Goal: Navigation & Orientation: Find specific page/section

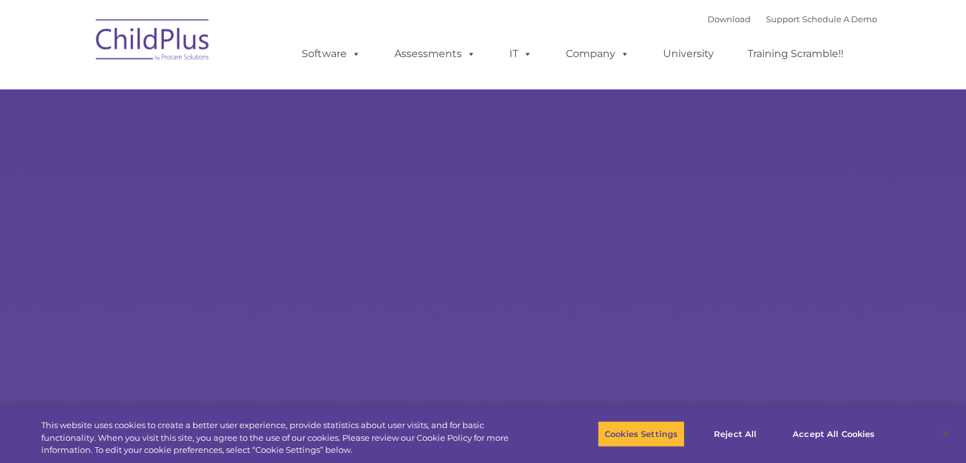
select select "MEDIUM"
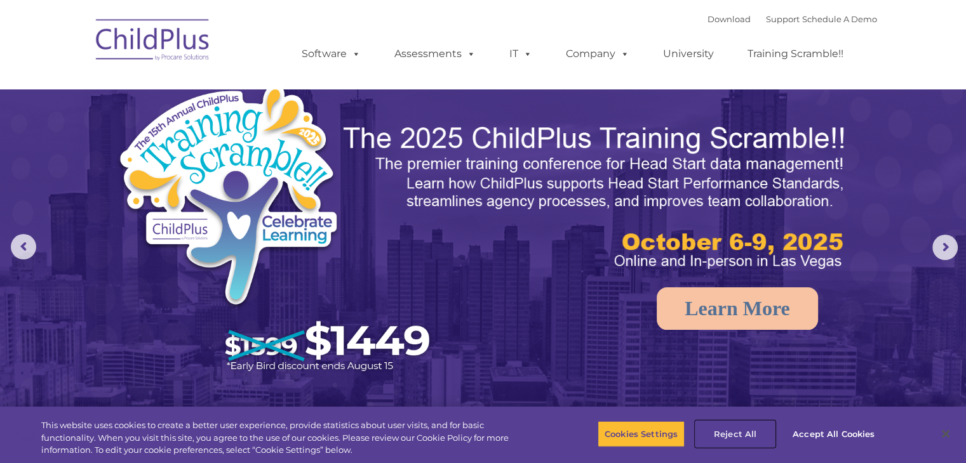
click at [740, 432] on button "Reject All" at bounding box center [734, 434] width 79 height 27
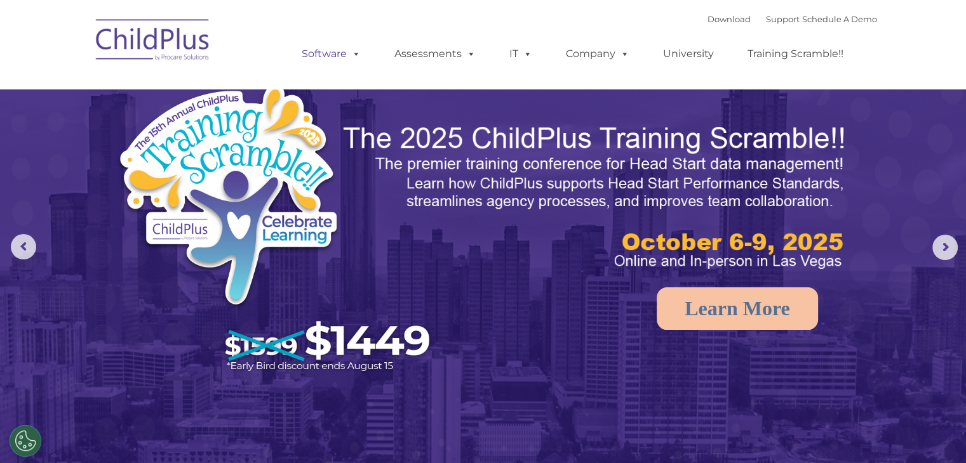
click at [350, 55] on span at bounding box center [354, 54] width 14 height 12
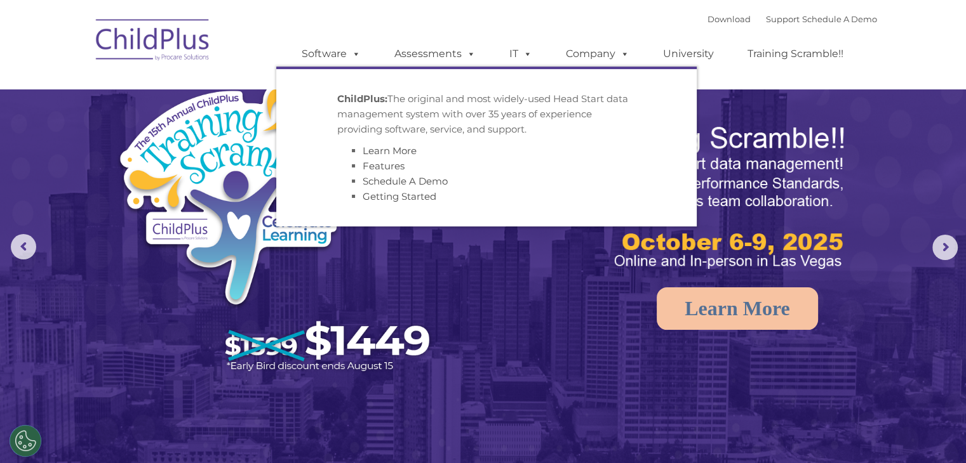
click at [370, 100] on strong "ChildPlus:" at bounding box center [362, 99] width 50 height 12
click at [381, 311] on img at bounding box center [278, 233] width 324 height 300
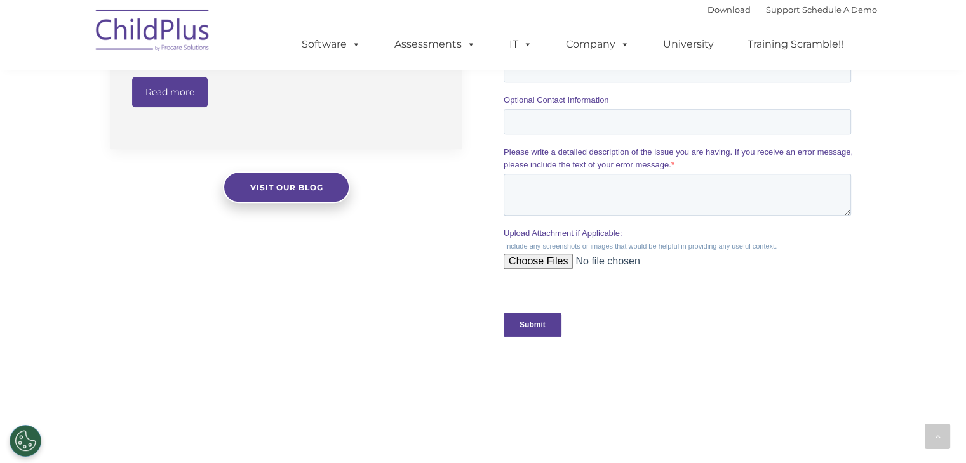
scroll to position [1406, 0]
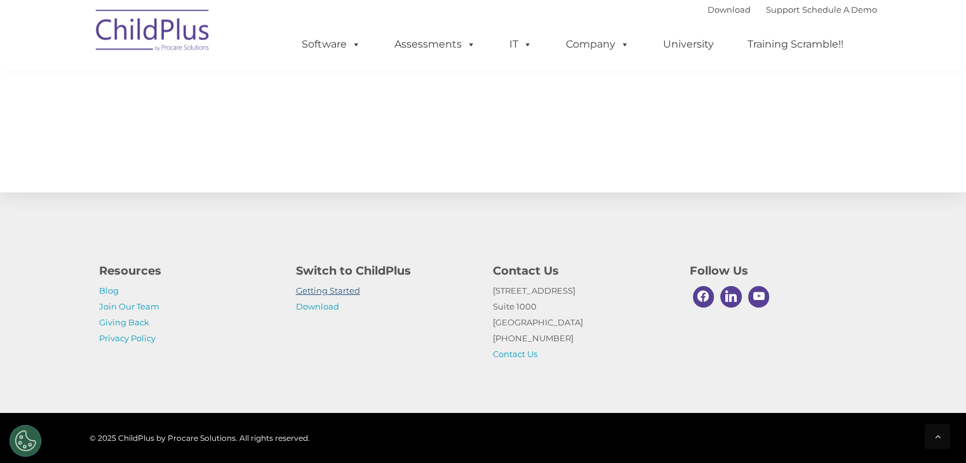
click at [352, 289] on link "Getting Started" at bounding box center [328, 291] width 64 height 10
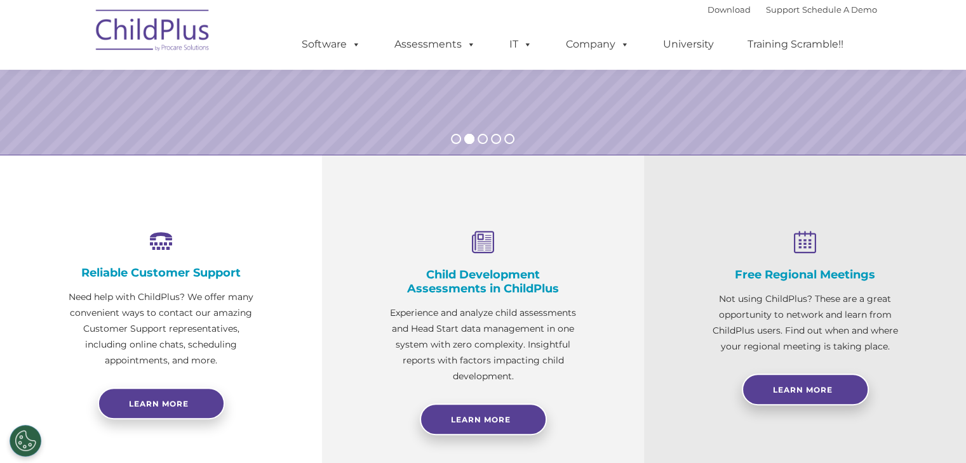
scroll to position [337, 0]
